Goal: Task Accomplishment & Management: Manage account settings

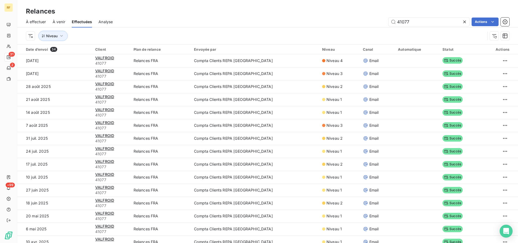
click at [32, 21] on span "À effectuer" at bounding box center [36, 21] width 20 height 5
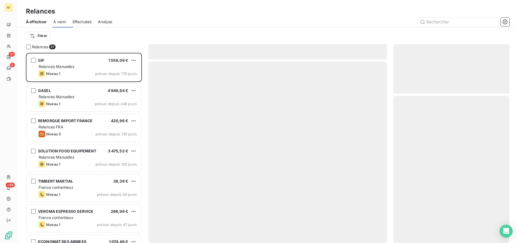
scroll to position [186, 112]
click at [77, 21] on span "Effectuées" at bounding box center [82, 21] width 19 height 5
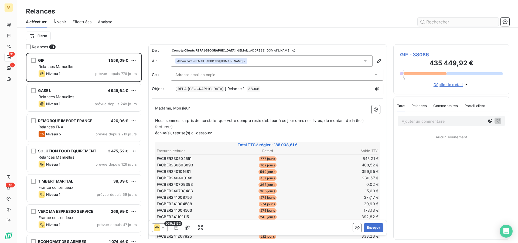
click at [455, 18] on input "text" at bounding box center [458, 22] width 81 height 9
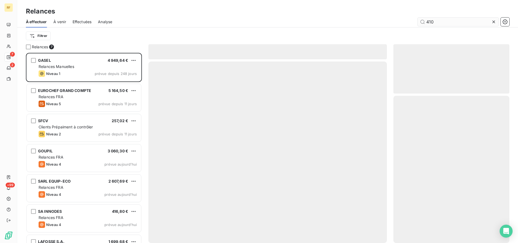
scroll to position [186, 112]
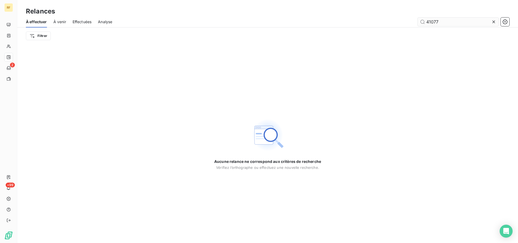
type input "41077"
click at [83, 22] on span "Effectuées" at bounding box center [82, 21] width 19 height 5
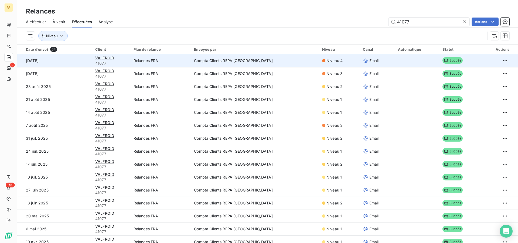
click at [245, 61] on td "Compta Clients REPA [GEOGRAPHIC_DATA]" at bounding box center [255, 60] width 128 height 13
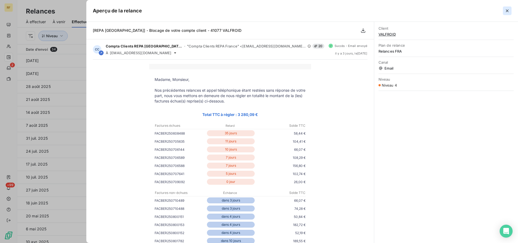
click at [510, 12] on icon "button" at bounding box center [507, 10] width 5 height 5
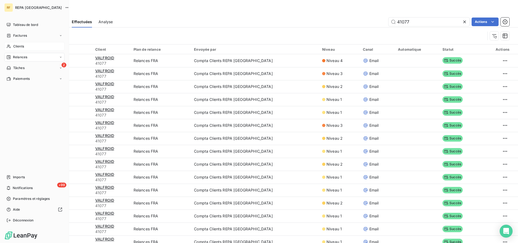
click at [17, 45] on span "Clients" at bounding box center [18, 46] width 11 height 5
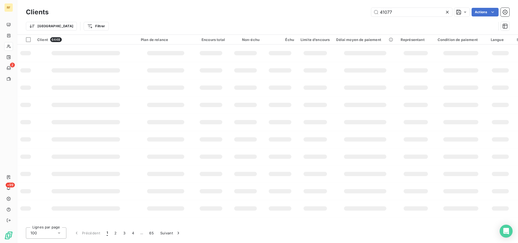
type input "41077"
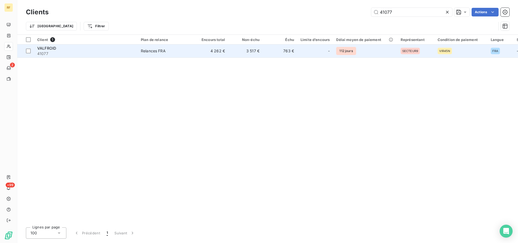
click at [147, 53] on div "Relances FRA" at bounding box center [153, 50] width 25 height 5
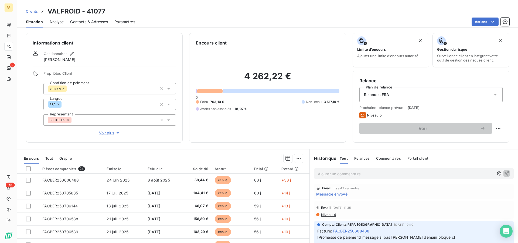
click at [322, 188] on span "Email" at bounding box center [326, 188] width 9 height 3
click at [316, 190] on icon at bounding box center [318, 189] width 4 height 4
click at [332, 195] on span "Message envoyé" at bounding box center [331, 194] width 31 height 6
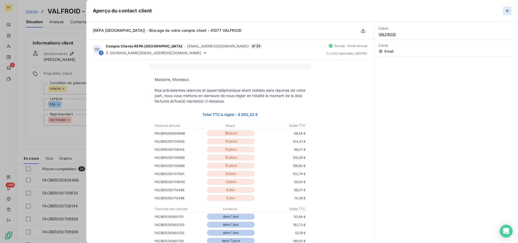
click at [505, 7] on button "button" at bounding box center [507, 10] width 9 height 9
